Goal: Task Accomplishment & Management: Use online tool/utility

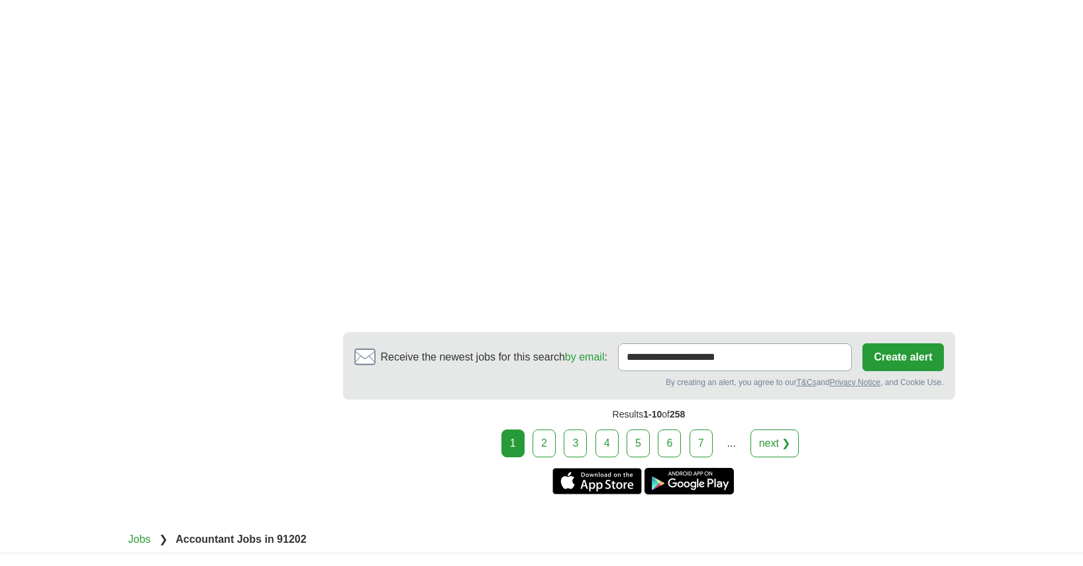
scroll to position [2180, 0]
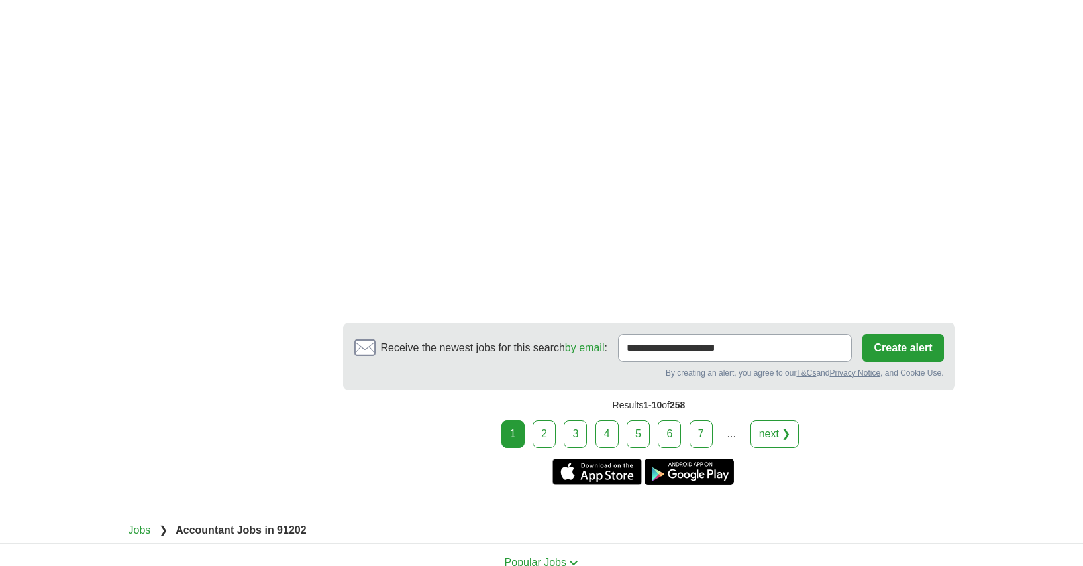
click at [543, 423] on link "2" at bounding box center [543, 434] width 23 height 28
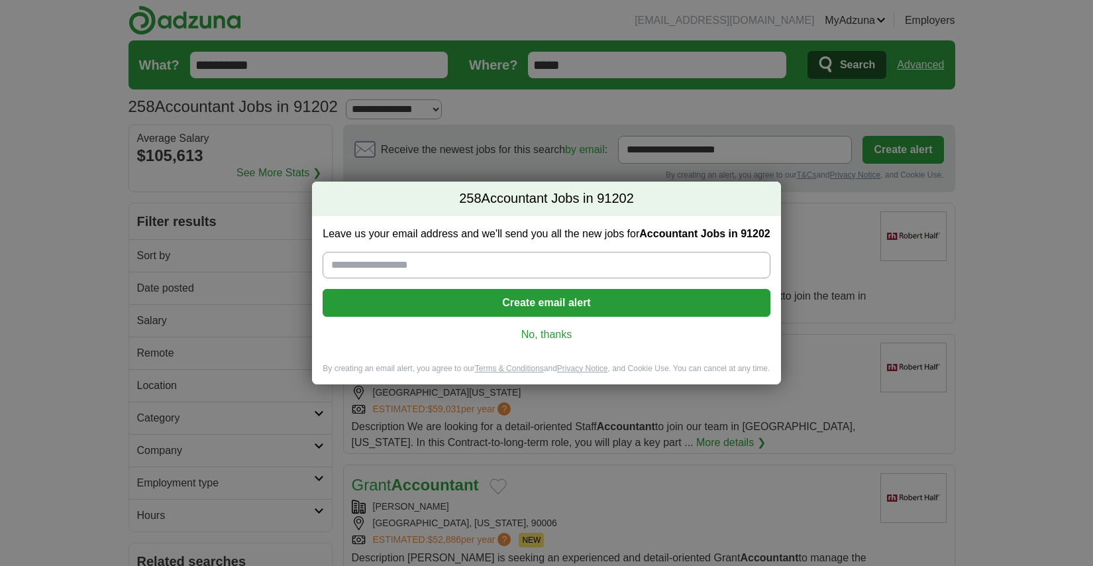
click at [561, 330] on link "No, thanks" at bounding box center [546, 334] width 426 height 15
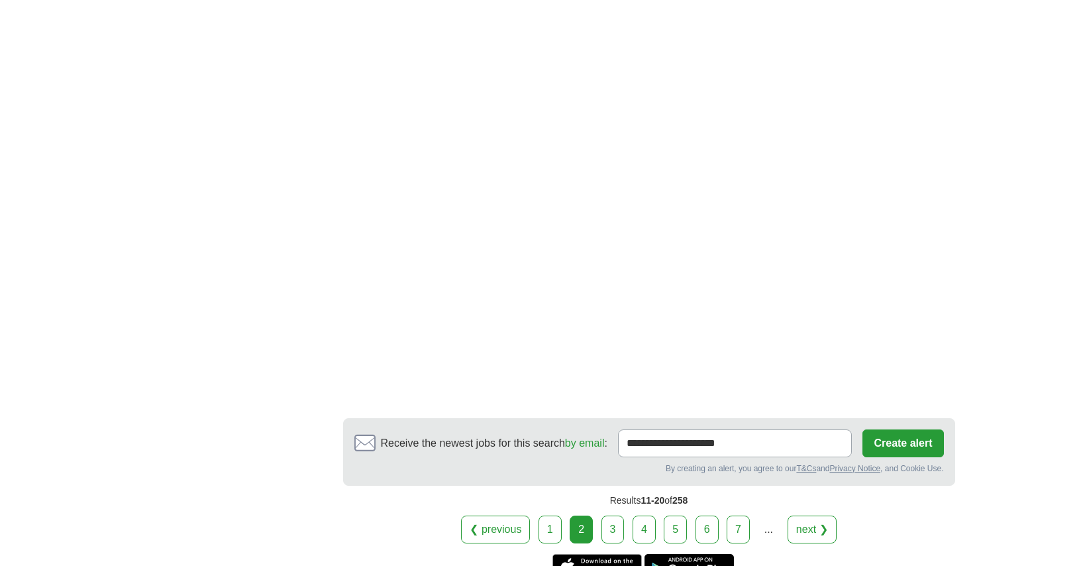
scroll to position [2067, 0]
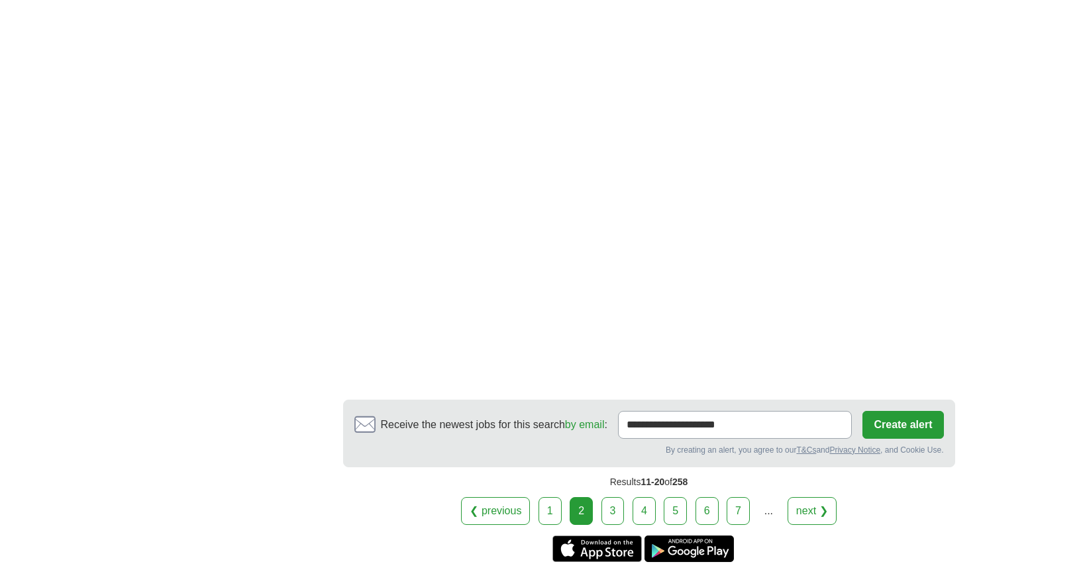
click at [611, 511] on link "3" at bounding box center [612, 511] width 23 height 28
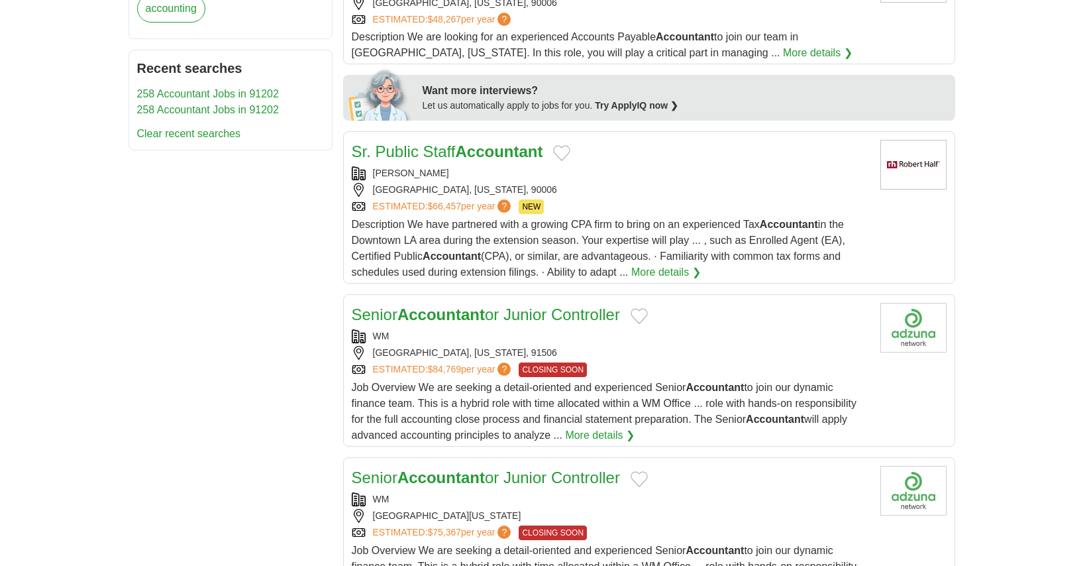
scroll to position [620, 0]
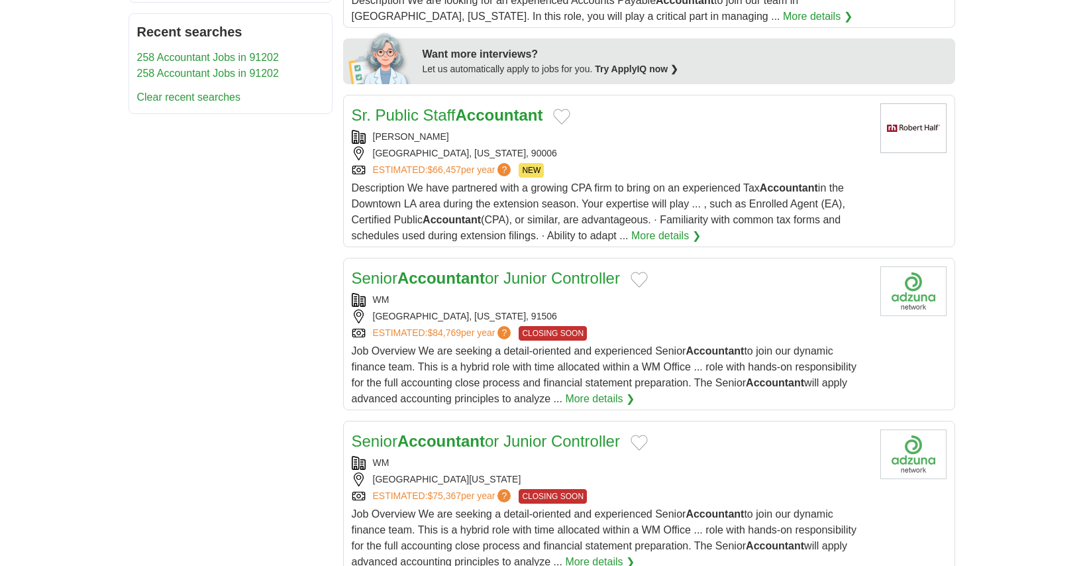
click at [601, 312] on div "BURBANK, CALIFORNIA, 91506" at bounding box center [611, 316] width 518 height 14
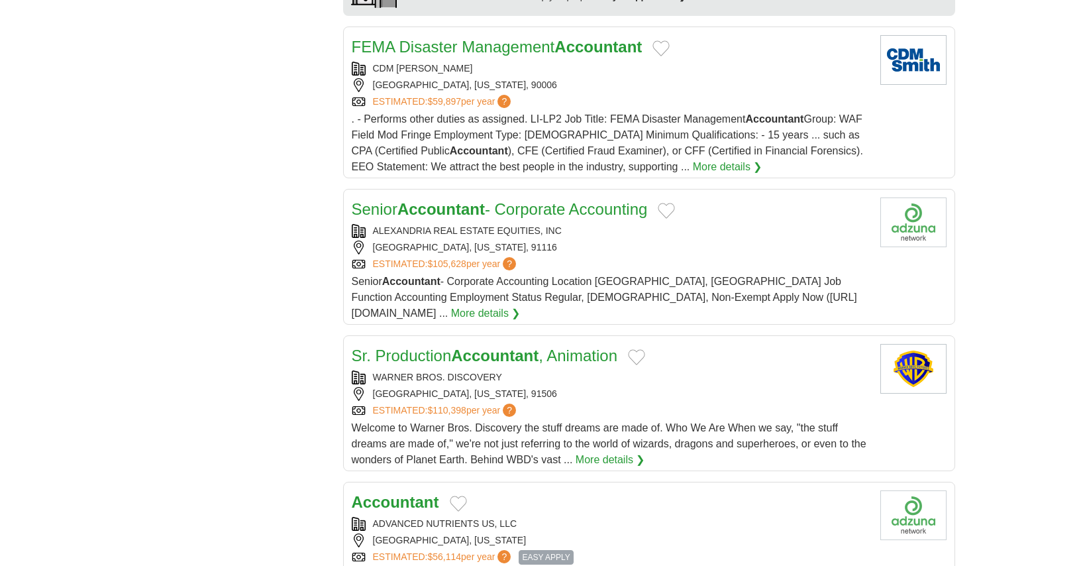
scroll to position [1279, 0]
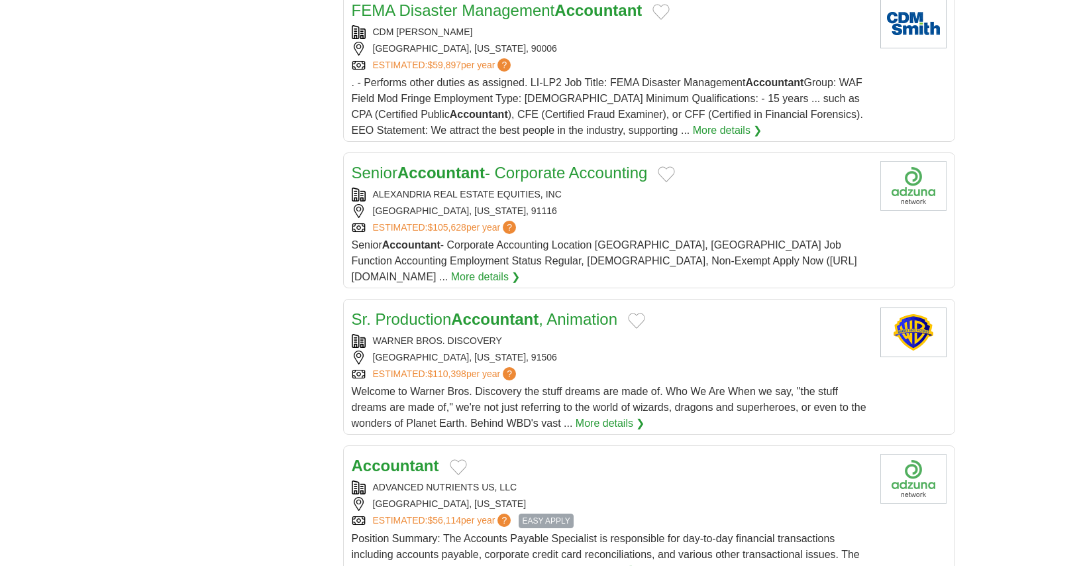
click at [581, 310] on link "Sr. Production Accountant , Animation" at bounding box center [485, 319] width 266 height 18
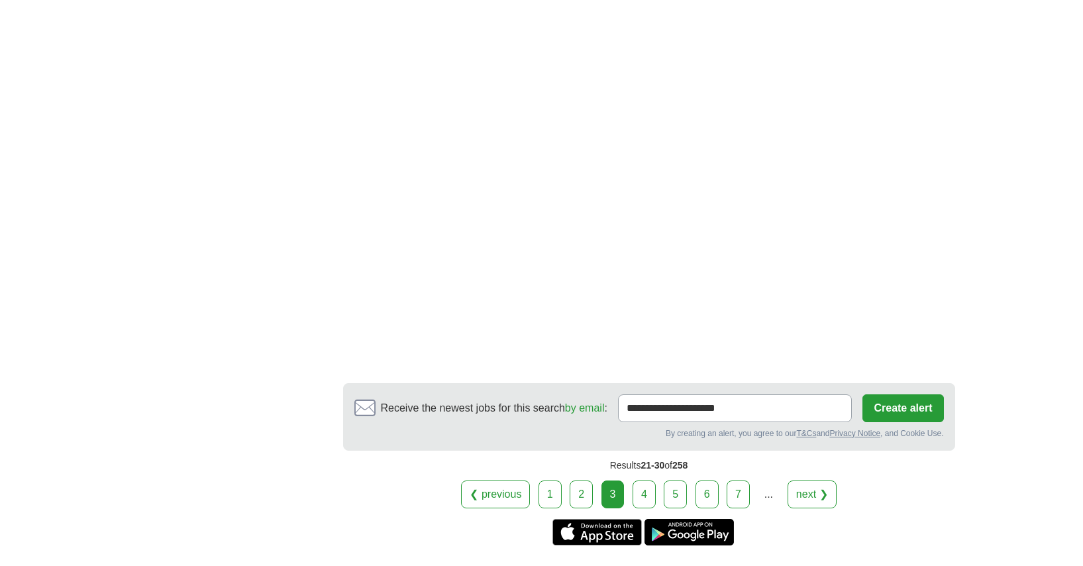
scroll to position [2436, 0]
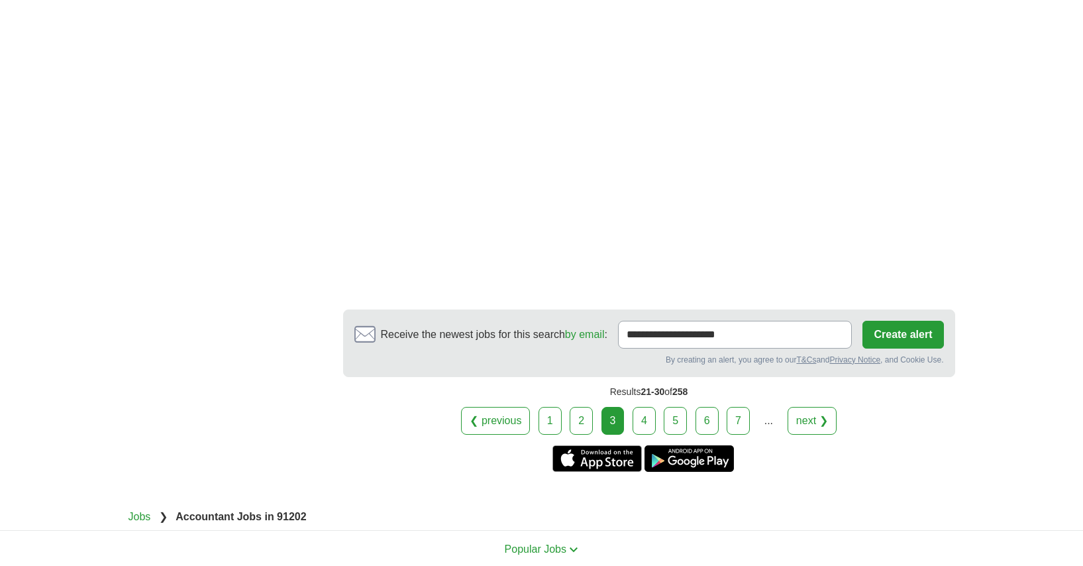
click at [642, 408] on link "4" at bounding box center [643, 421] width 23 height 28
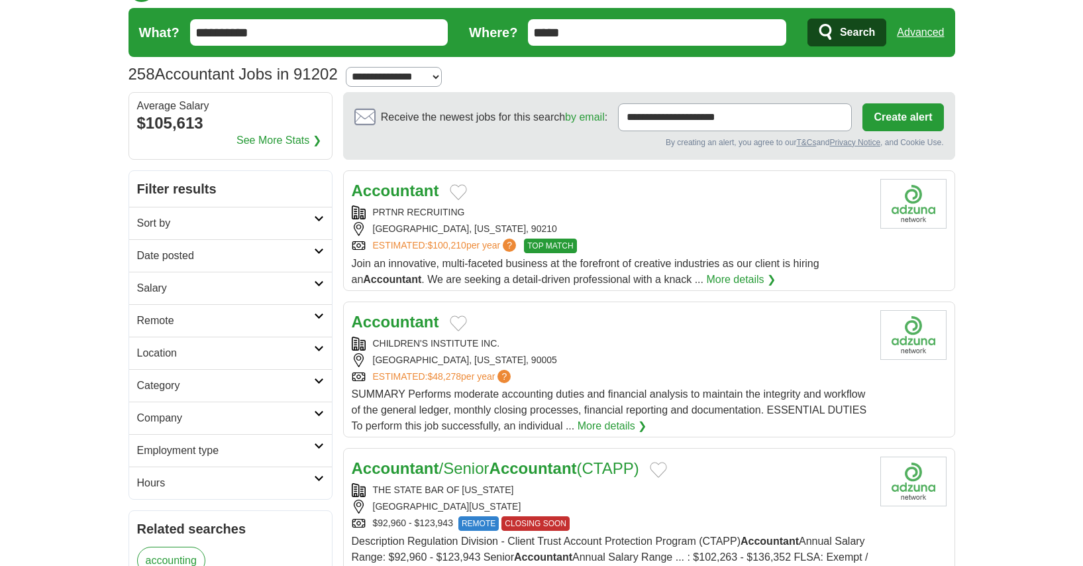
scroll to position [59, 0]
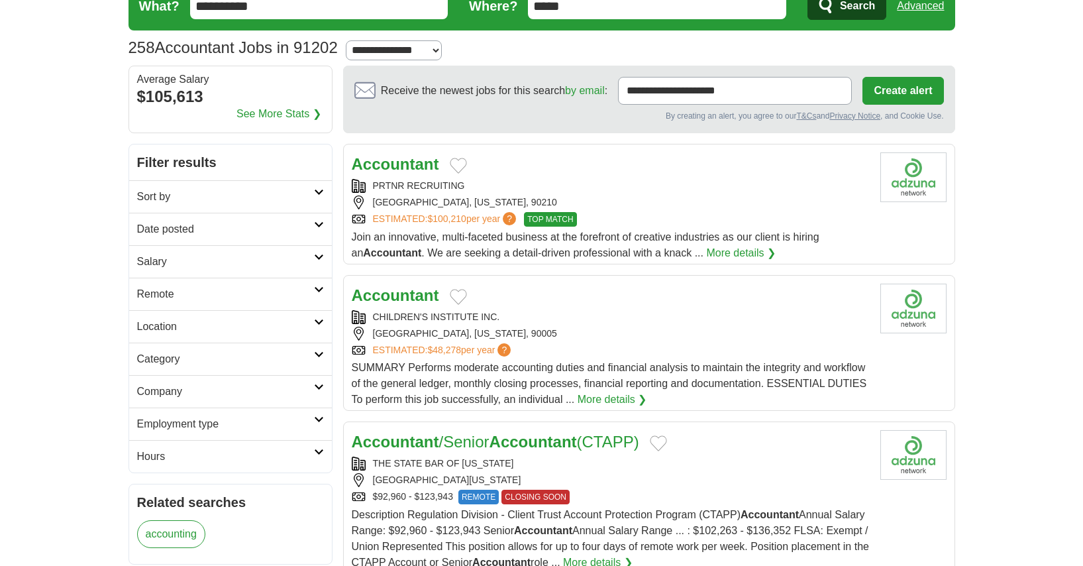
click at [285, 192] on h2 "Sort by" at bounding box center [225, 197] width 177 height 16
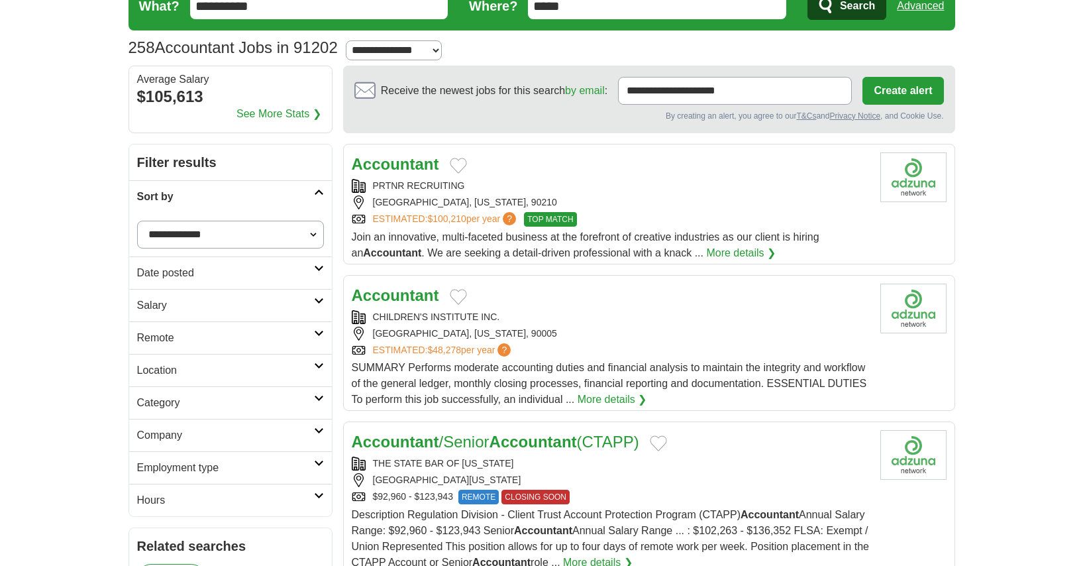
click at [293, 231] on select "**********" at bounding box center [230, 235] width 187 height 28
click at [137, 221] on select "**********" at bounding box center [230, 235] width 187 height 28
click at [201, 263] on link "Date posted" at bounding box center [230, 272] width 203 height 32
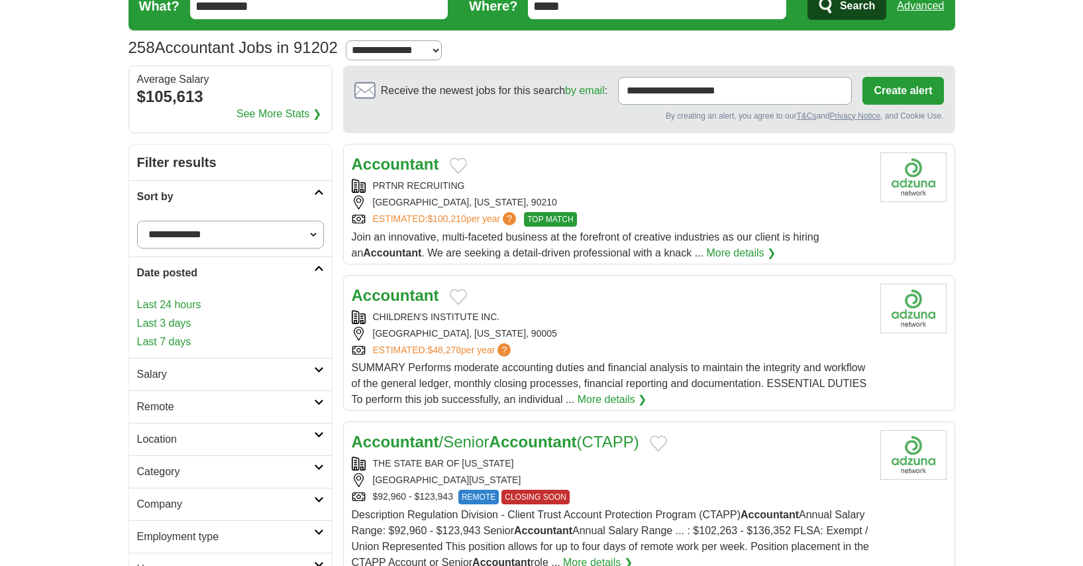
click at [192, 303] on link "Last 24 hours" at bounding box center [230, 305] width 187 height 16
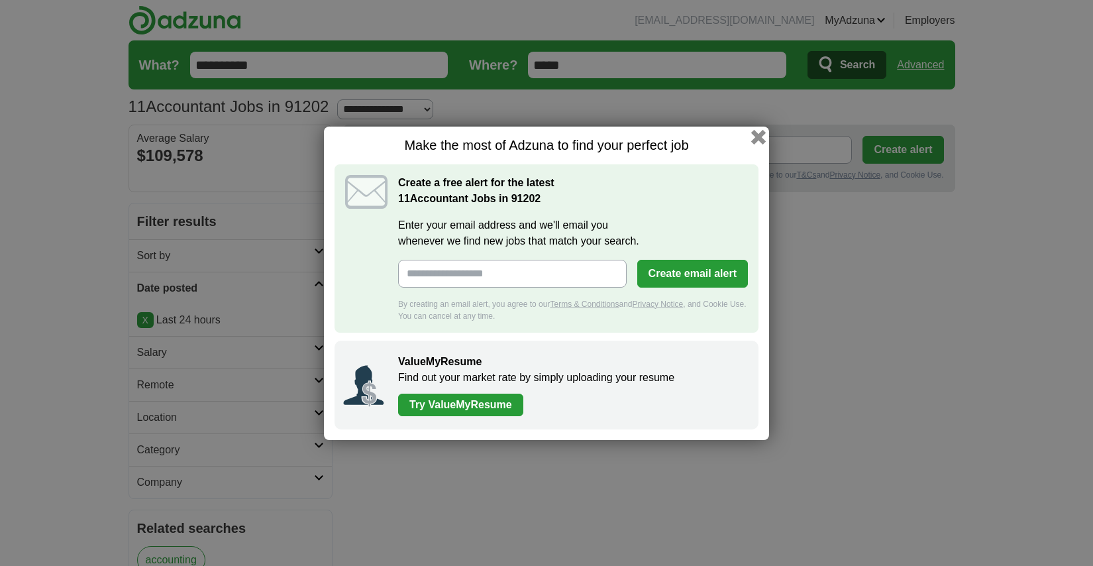
click at [758, 134] on button "button" at bounding box center [758, 136] width 15 height 15
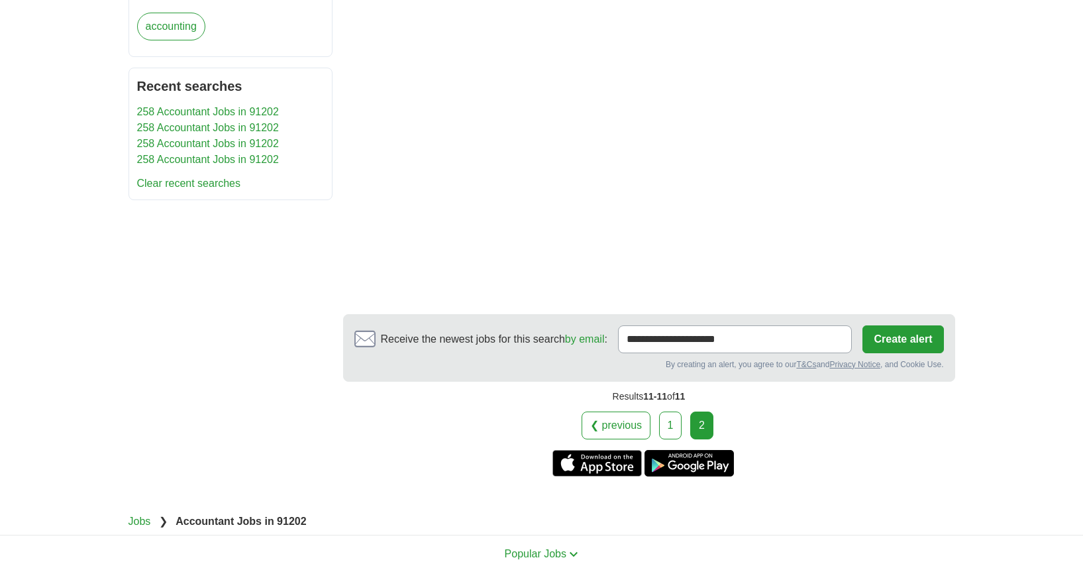
scroll to position [561, 0]
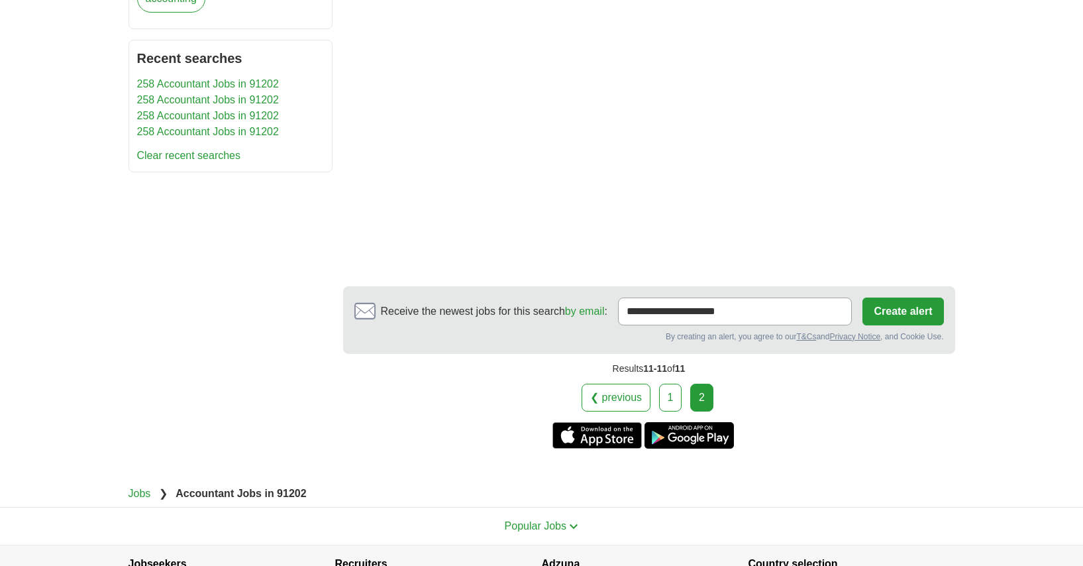
click at [667, 402] on link "1" at bounding box center [670, 397] width 23 height 28
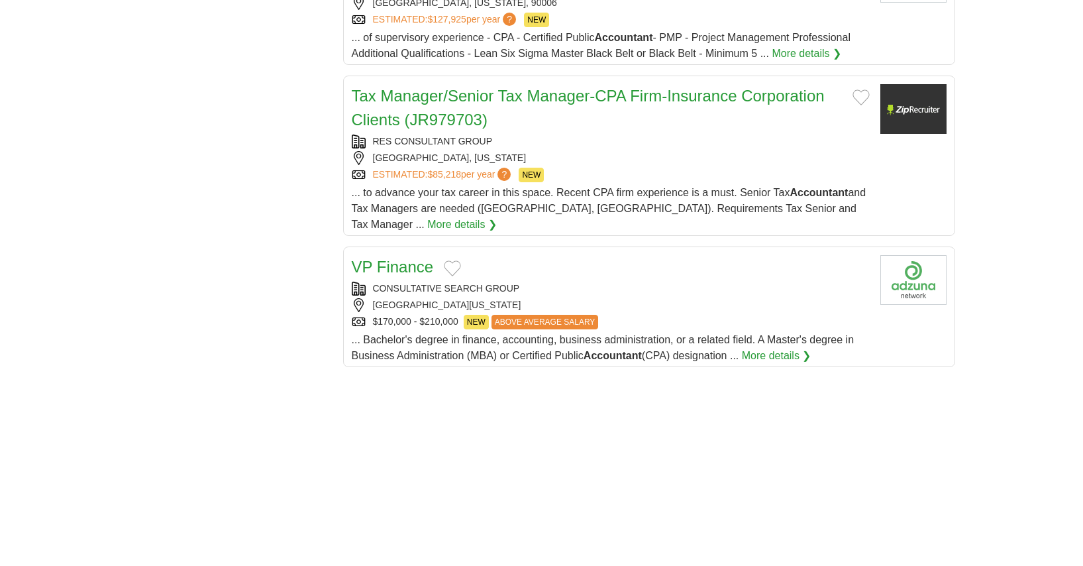
scroll to position [1457, 0]
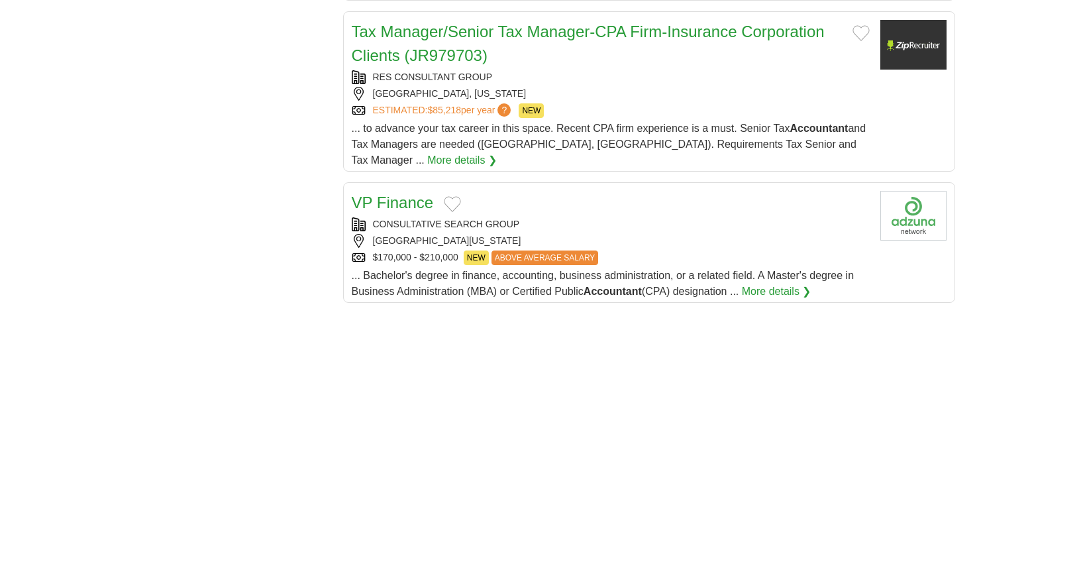
click at [626, 234] on div "[GEOGRAPHIC_DATA][US_STATE]" at bounding box center [611, 241] width 518 height 14
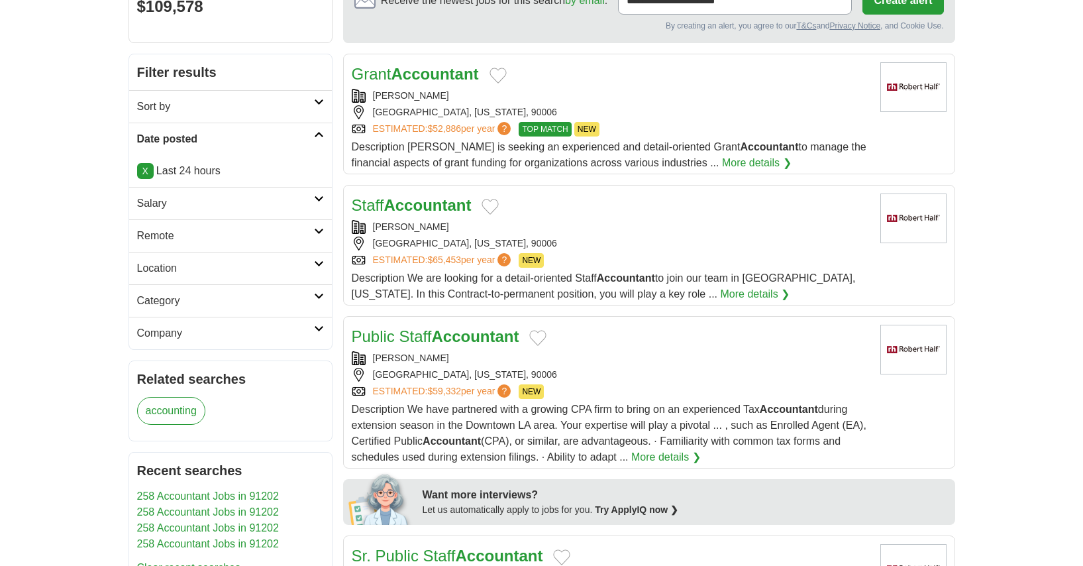
scroll to position [0, 0]
